Goal: Obtain resource: Obtain resource

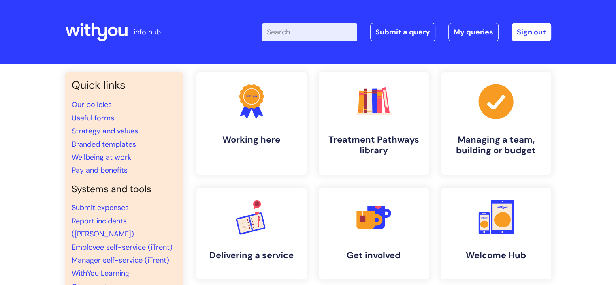
click at [280, 29] on input "Enter your search term here..." at bounding box center [309, 32] width 95 height 18
type input "leaver form"
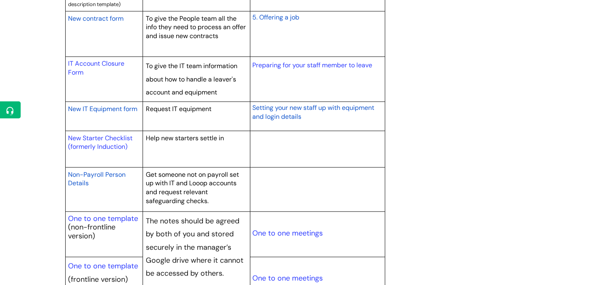
scroll to position [810, 0]
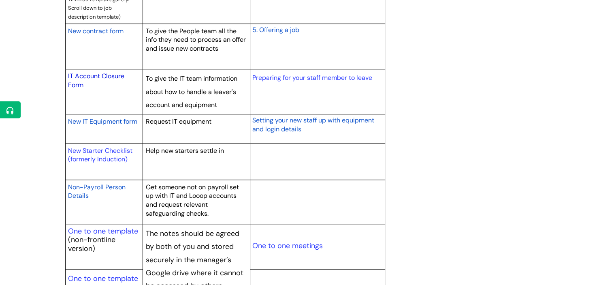
click at [94, 77] on link "IT Account Closure Form" at bounding box center [96, 80] width 56 height 17
